Goal: Task Accomplishment & Management: Manage account settings

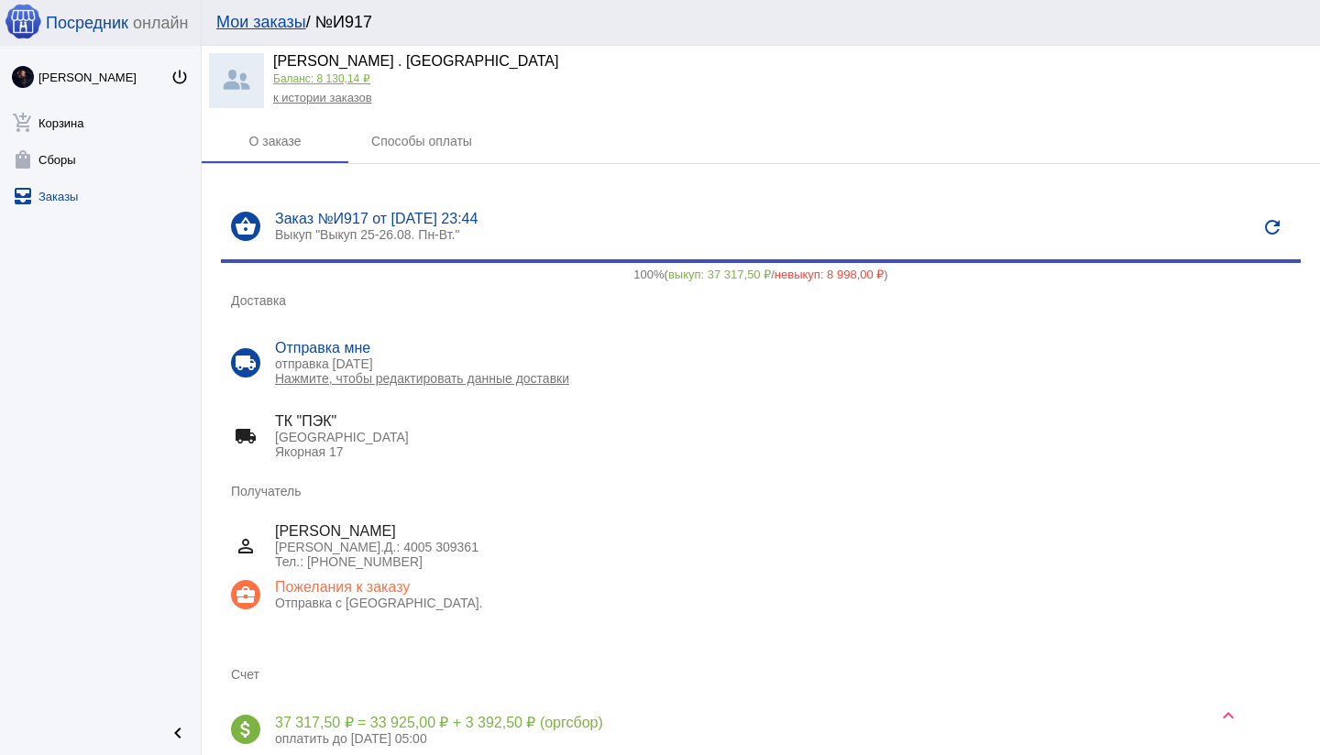
scroll to position [12780, 0]
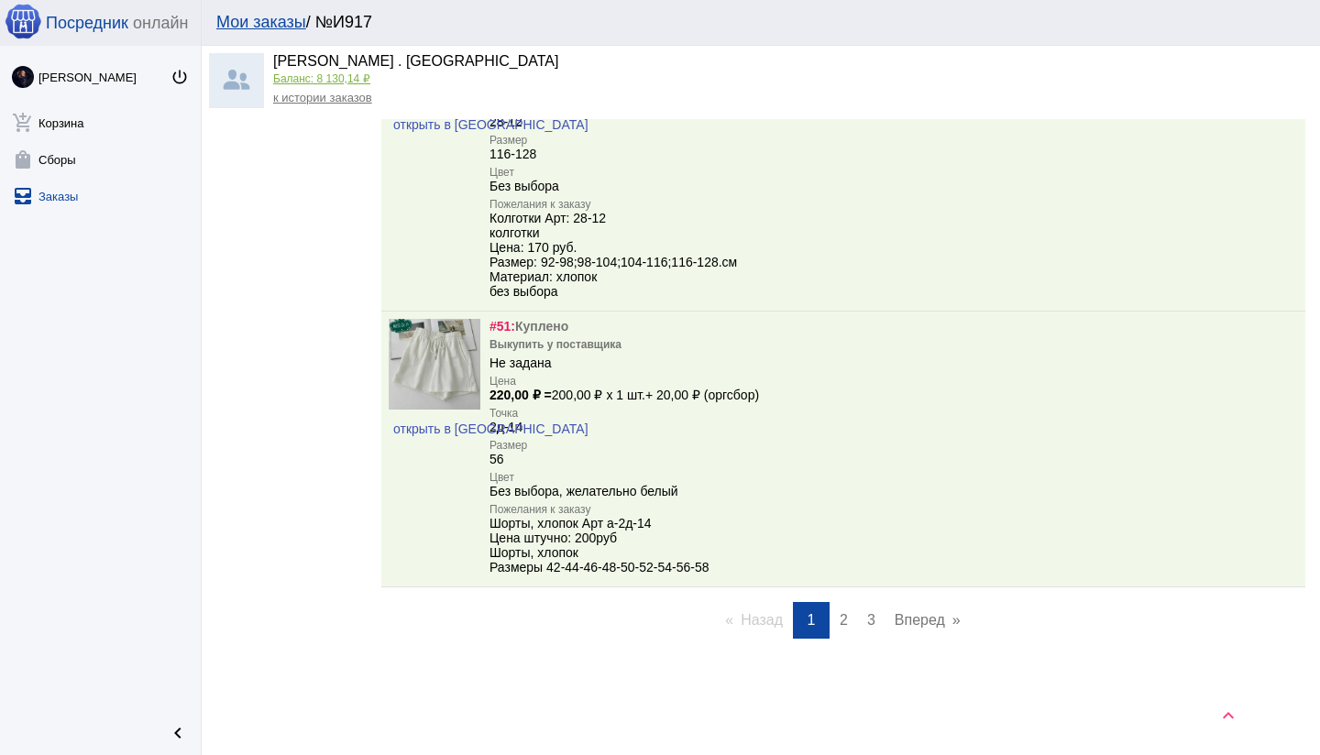
click at [868, 615] on span "3" at bounding box center [871, 620] width 8 height 16
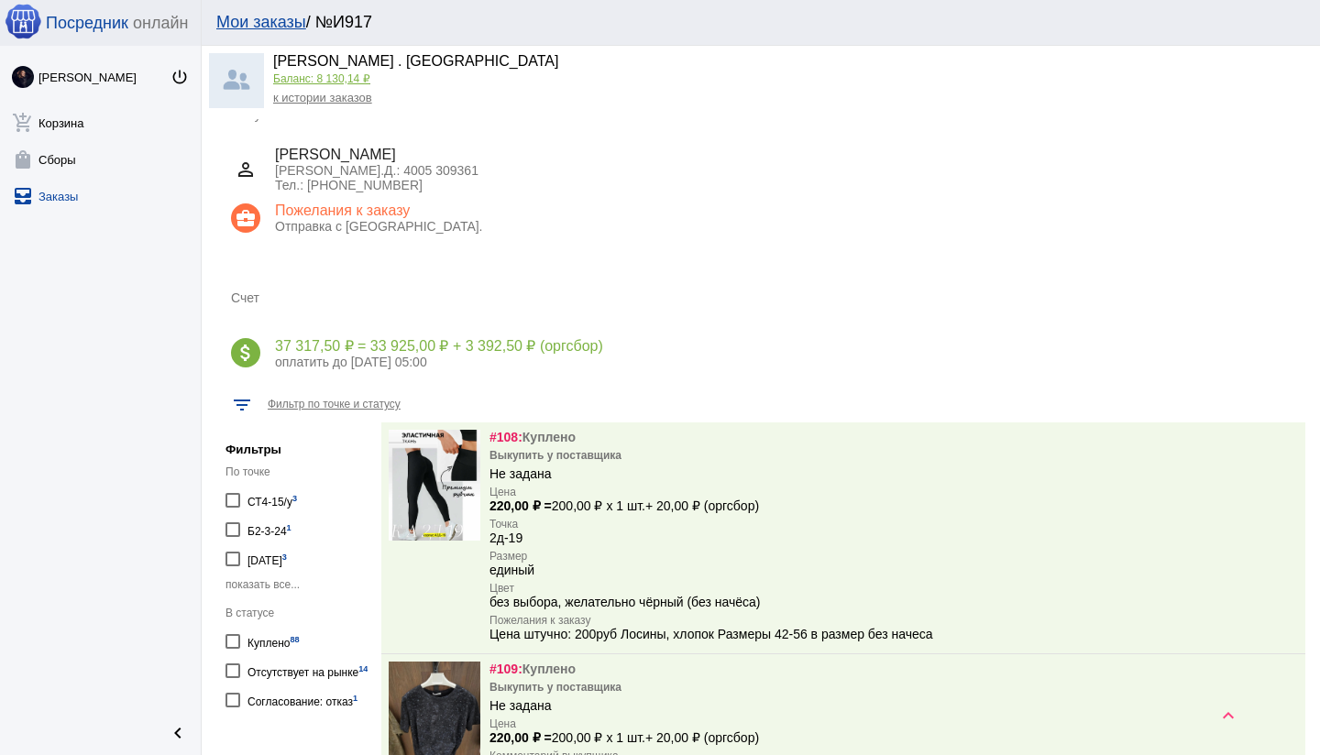
scroll to position [948, 0]
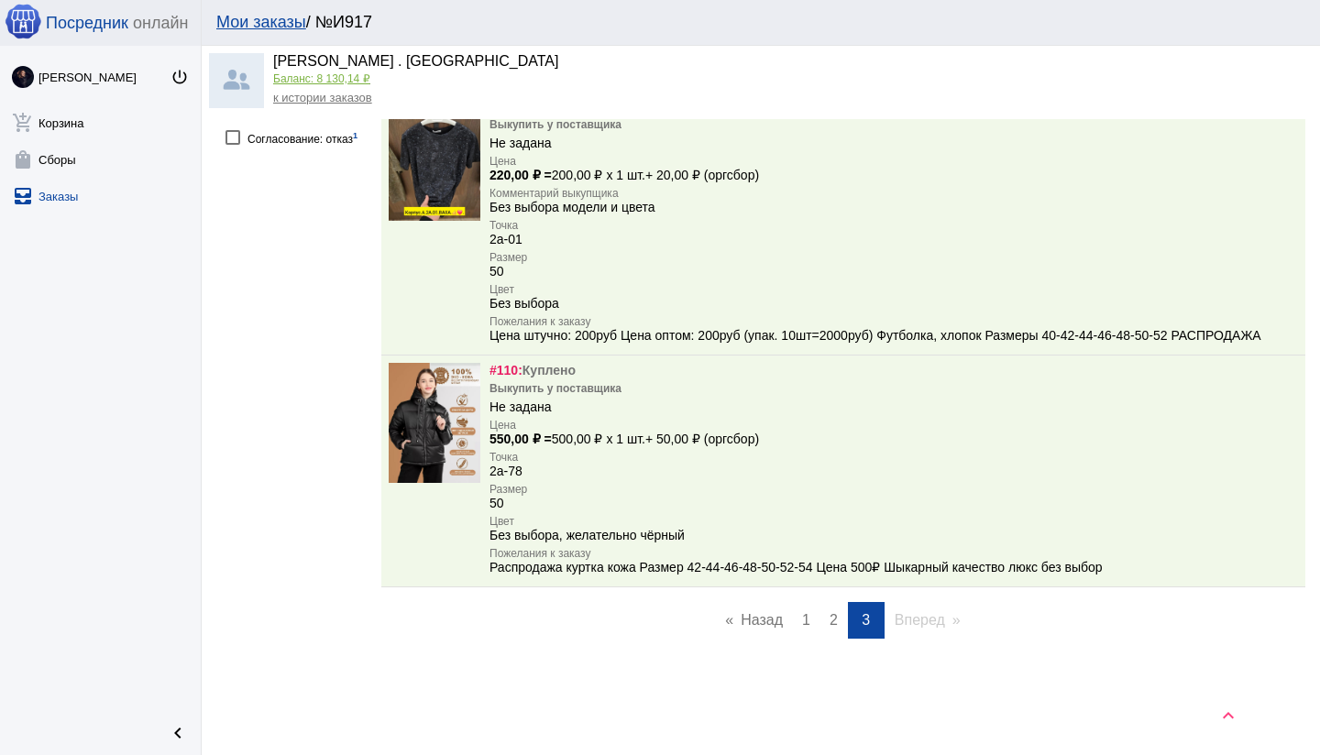
click at [828, 618] on link "page 2" at bounding box center [833, 620] width 27 height 37
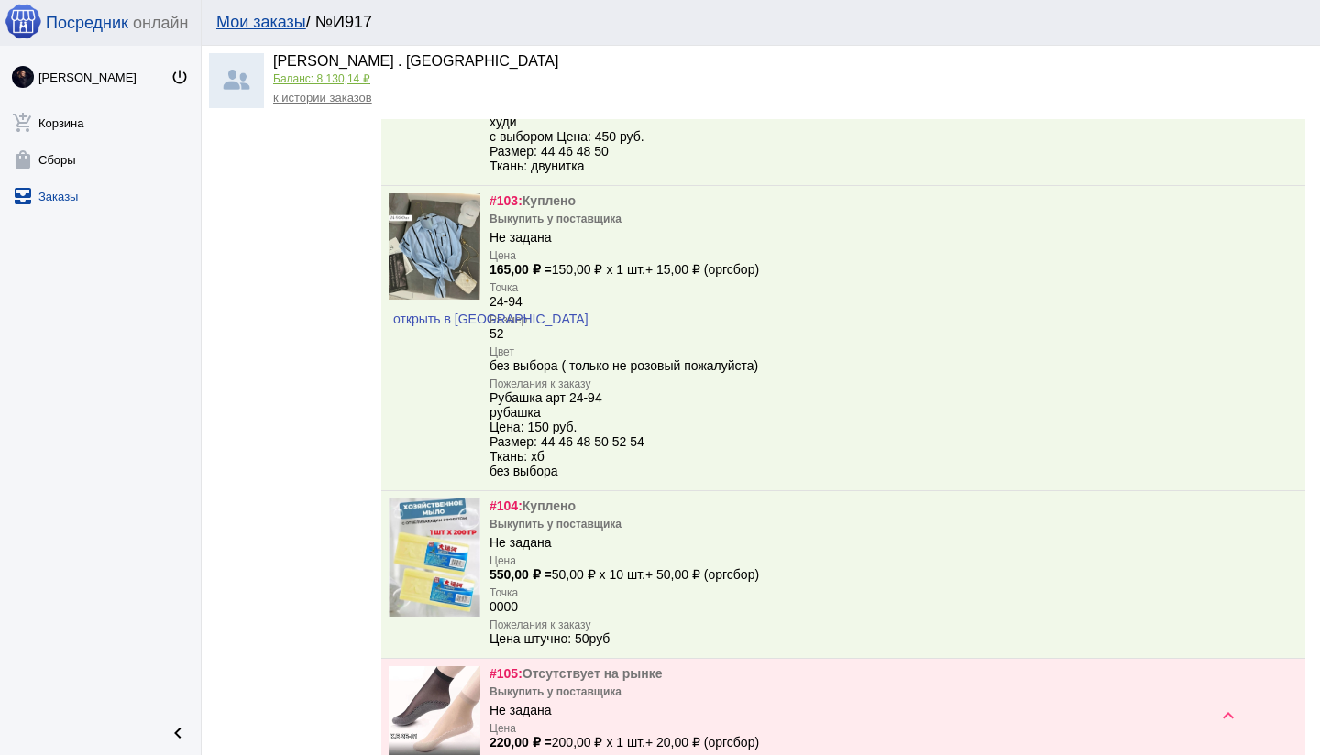
scroll to position [12323, 0]
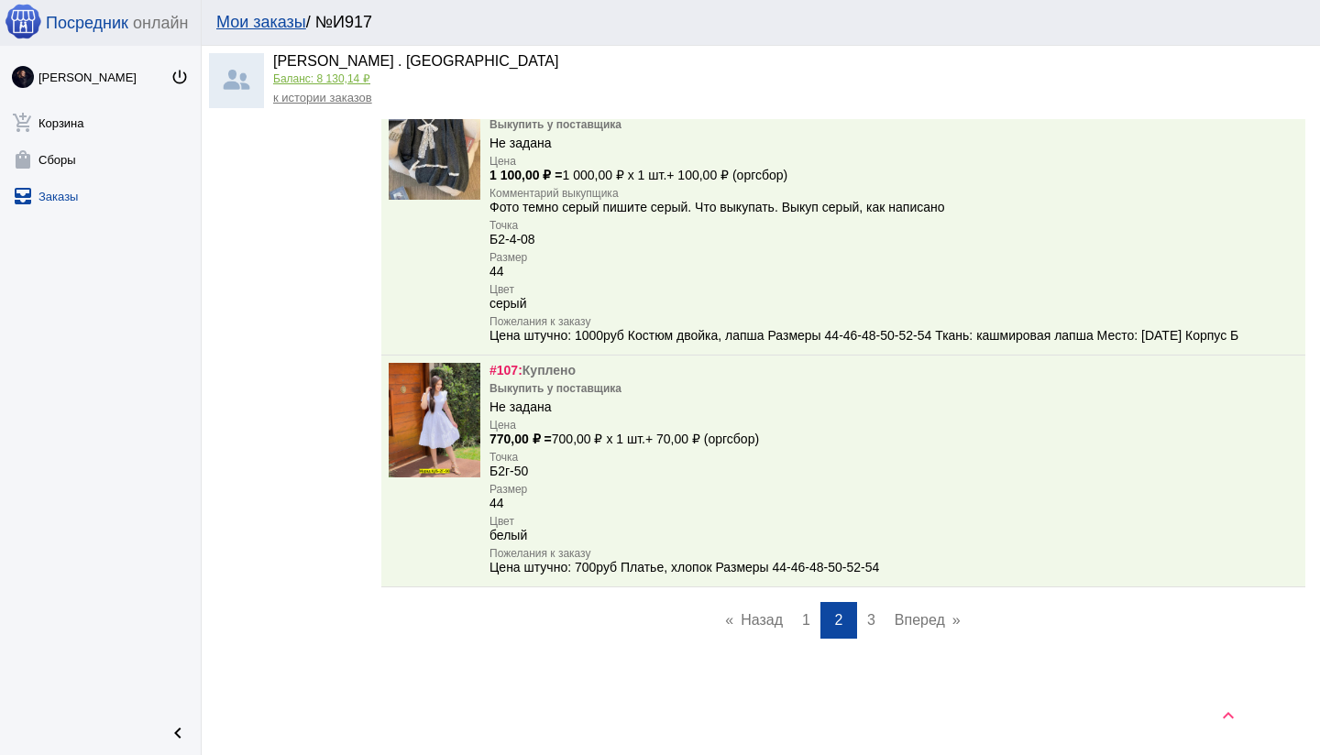
drag, startPoint x: 804, startPoint y: 619, endPoint x: 788, endPoint y: 615, distance: 16.0
click at [804, 619] on span "1" at bounding box center [806, 620] width 8 height 16
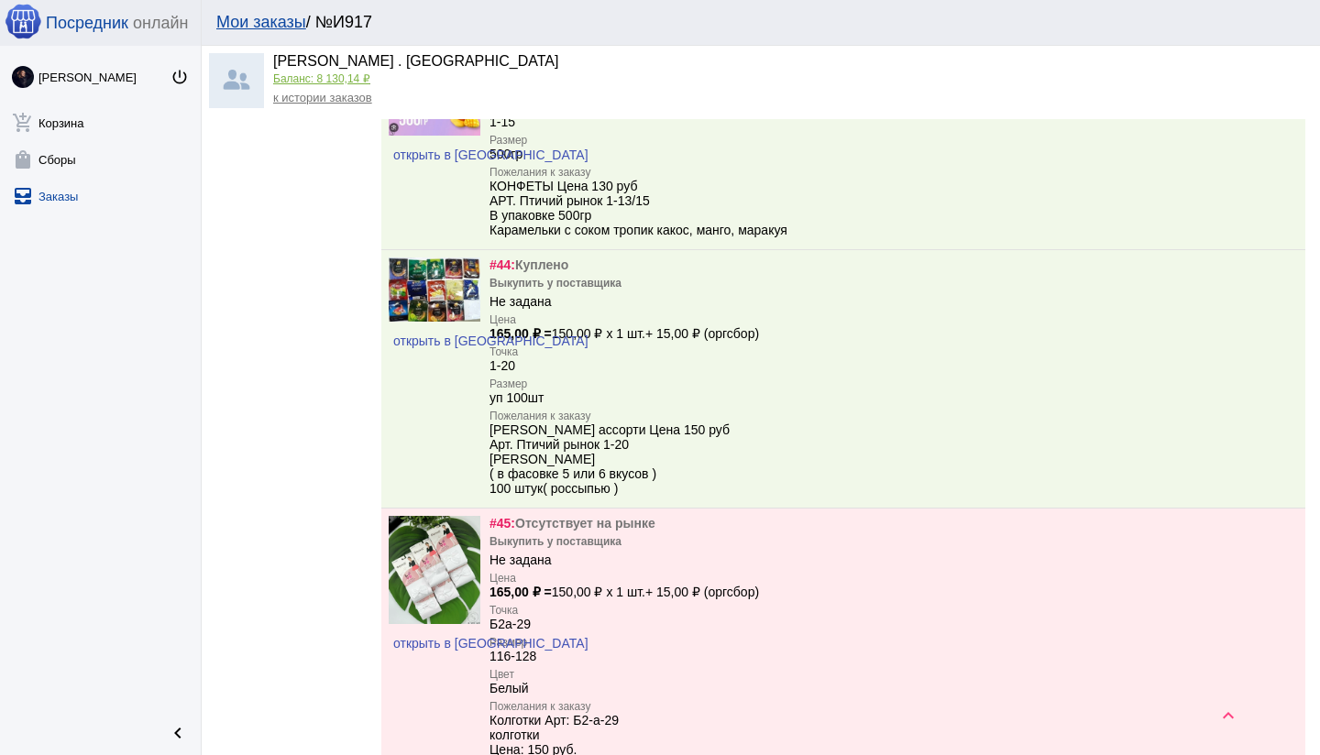
scroll to position [12780, 0]
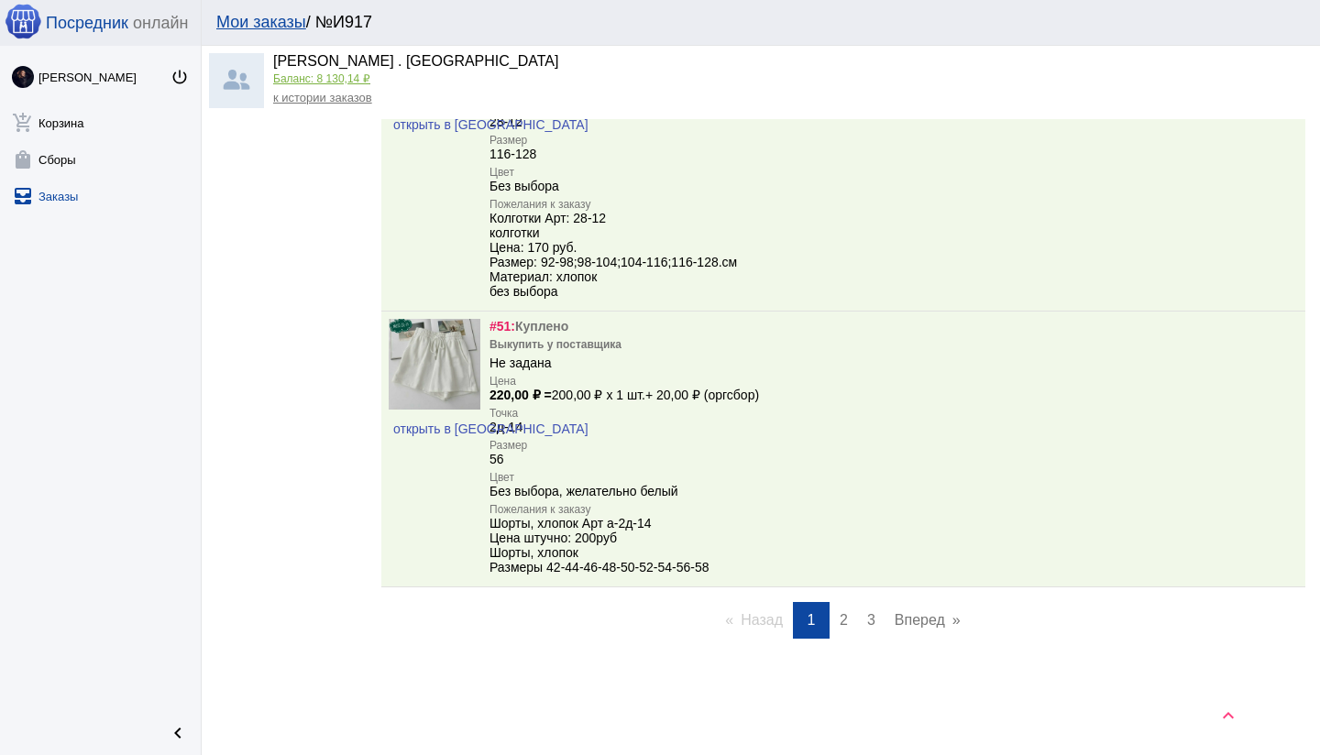
click at [842, 618] on span "2" at bounding box center [843, 620] width 8 height 16
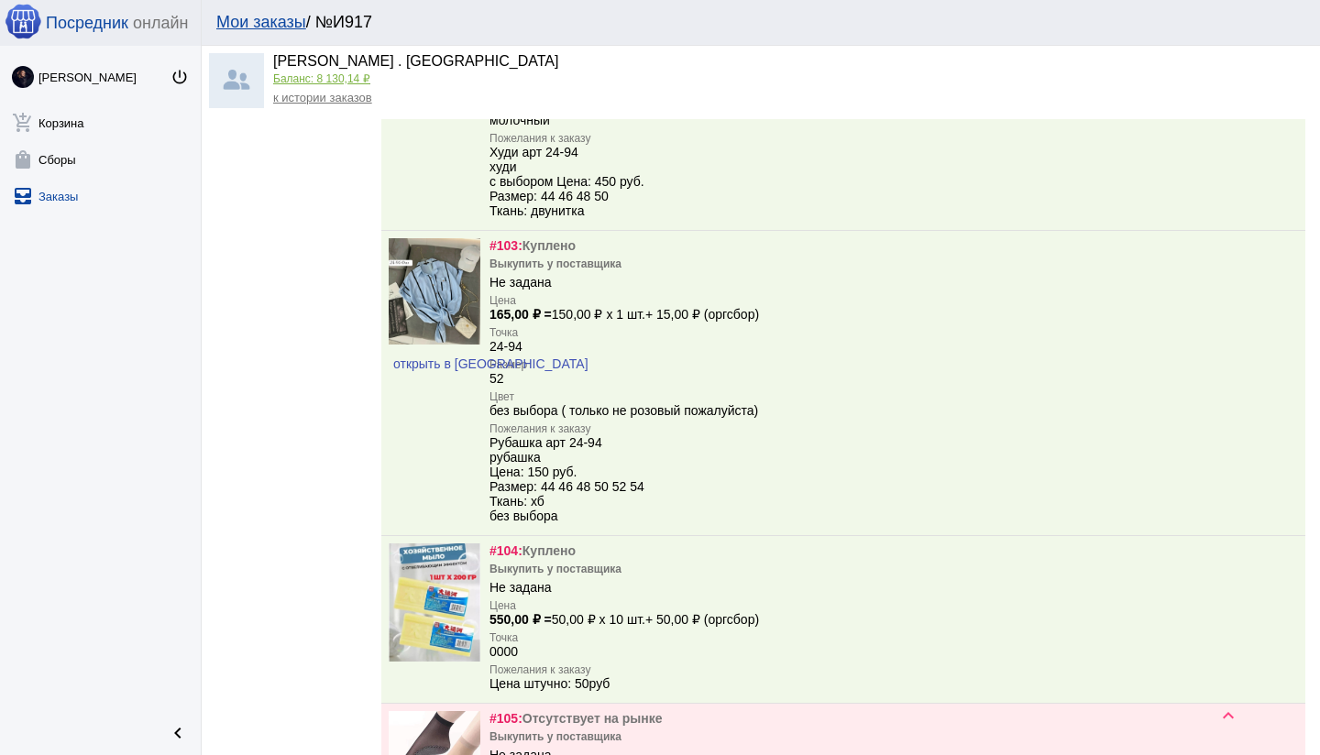
scroll to position [12323, 0]
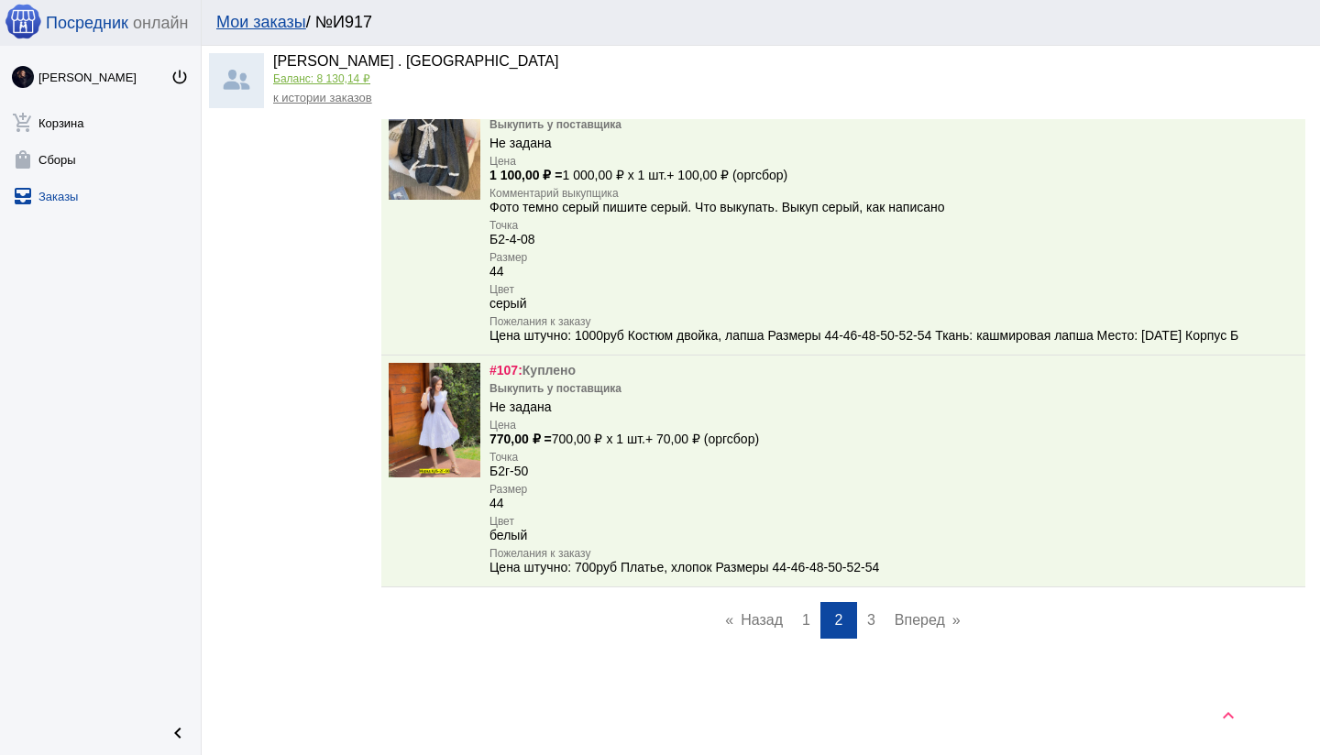
click at [803, 626] on span "1" at bounding box center [806, 620] width 8 height 16
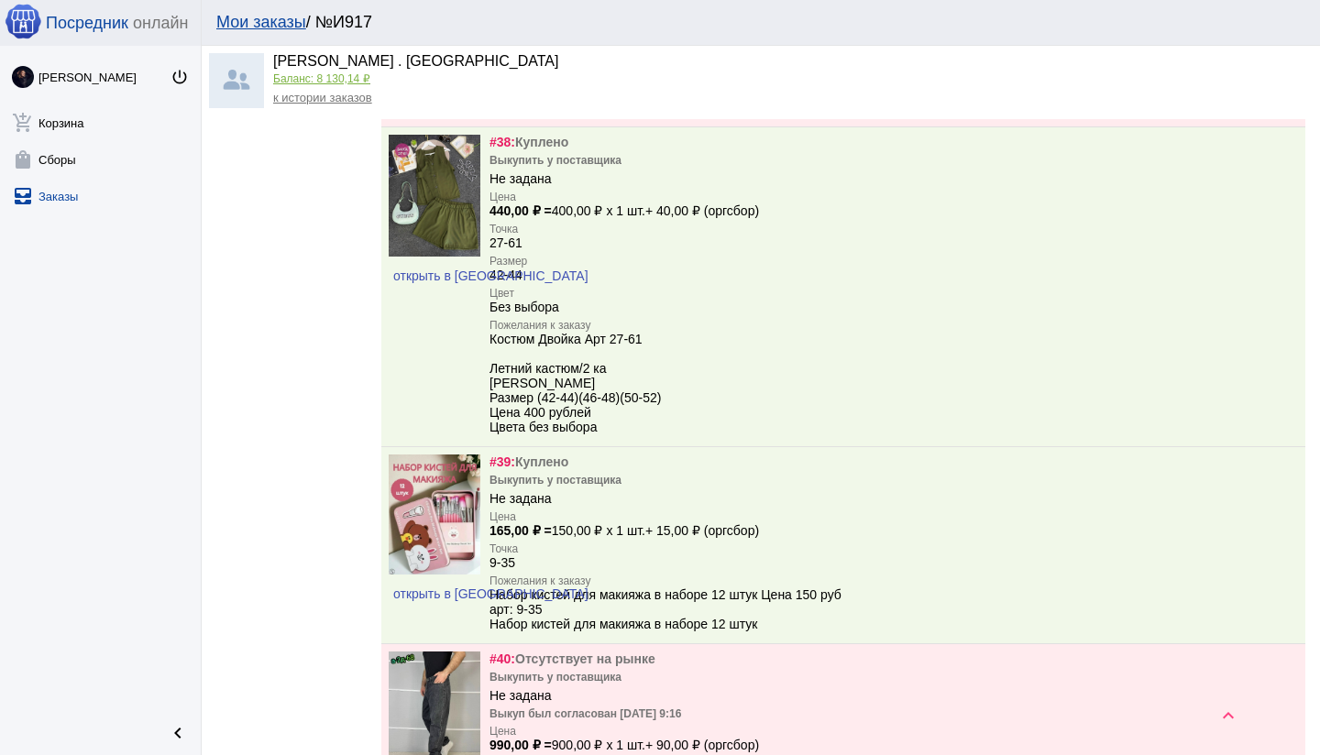
scroll to position [9350, 0]
